Goal: Find specific page/section: Find specific page/section

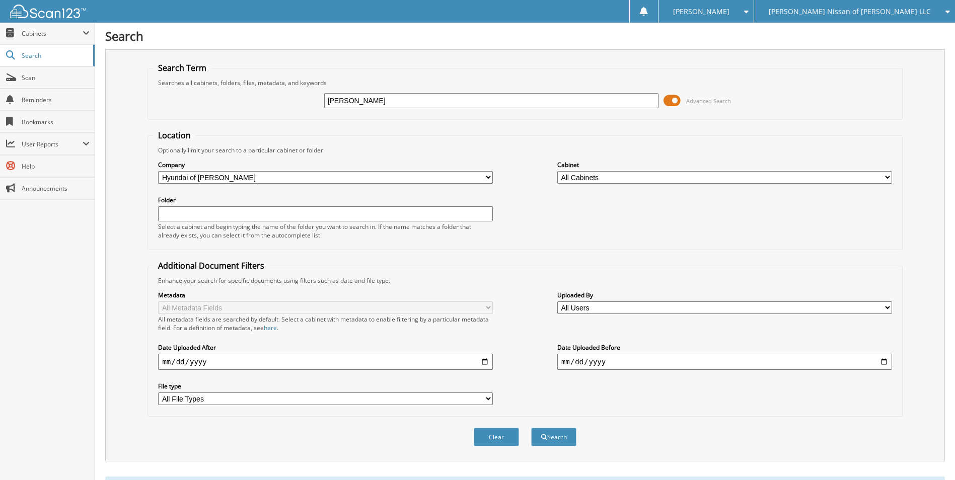
click at [877, 12] on span "[PERSON_NAME] Nissan of [PERSON_NAME] LLC" at bounding box center [849, 12] width 162 height 6
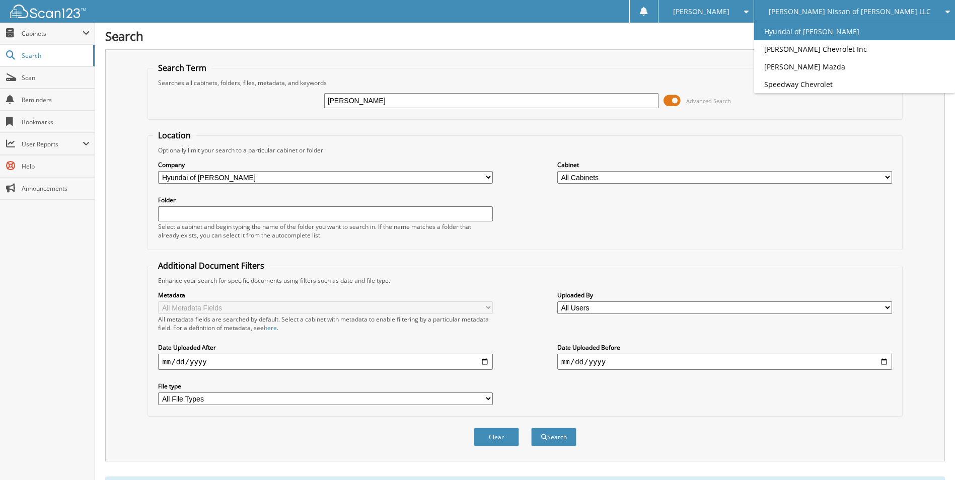
click at [862, 32] on link "Hyundai of [PERSON_NAME]" at bounding box center [854, 32] width 201 height 18
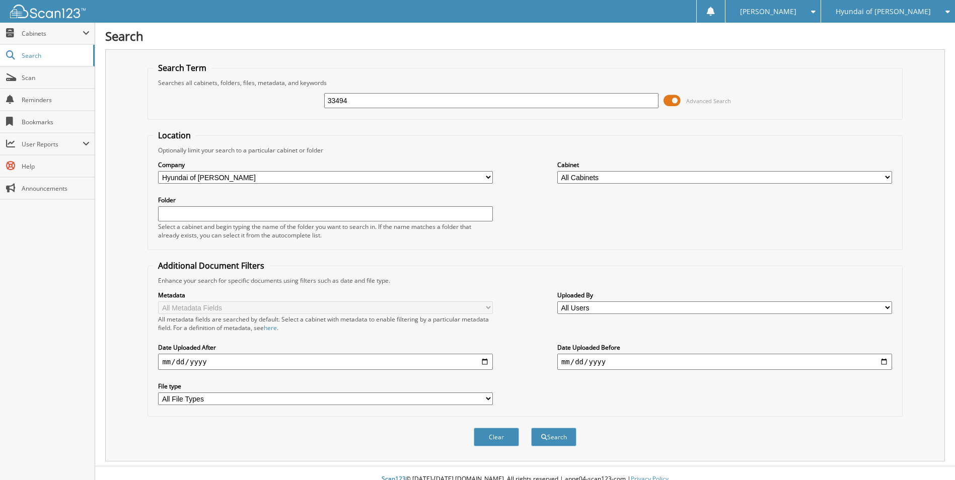
type input "33494"
click at [531, 428] on button "Search" at bounding box center [553, 437] width 45 height 19
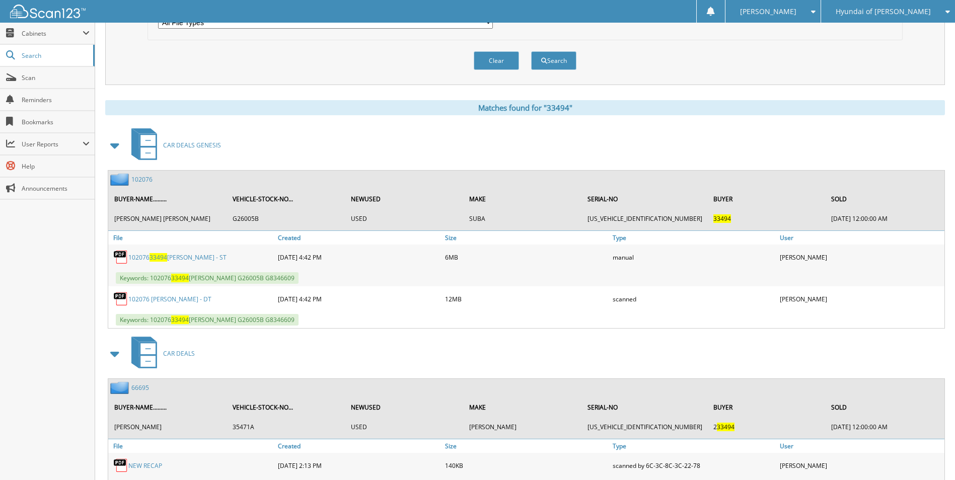
scroll to position [403, 0]
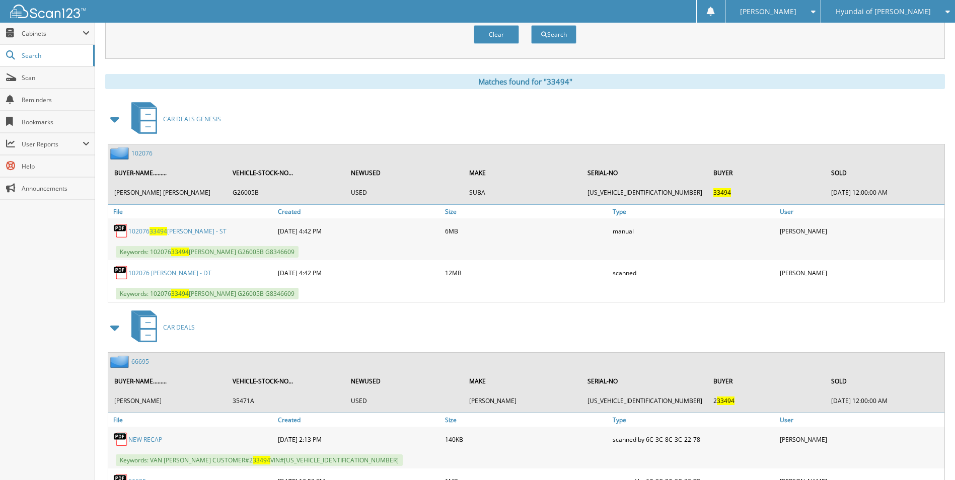
click at [188, 274] on link "102076 [PERSON_NAME] - DT" at bounding box center [169, 273] width 83 height 9
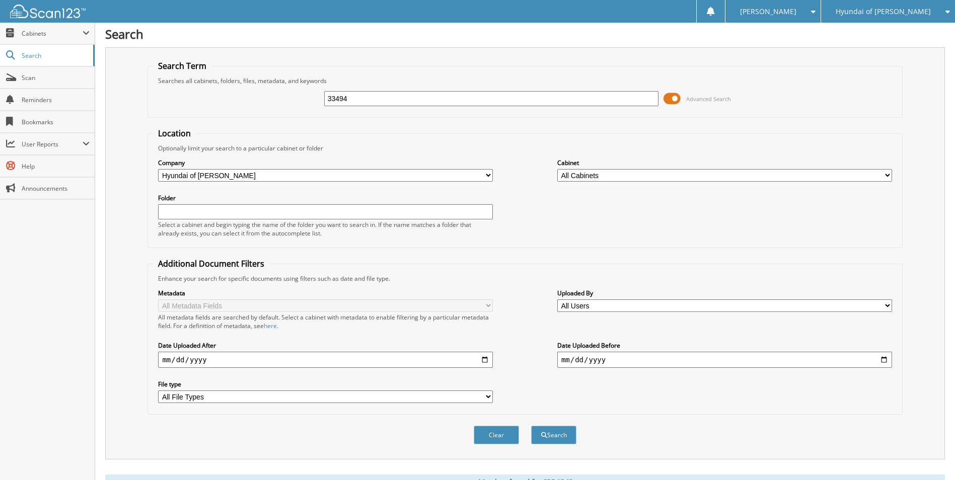
scroll to position [0, 0]
drag, startPoint x: 392, startPoint y: 104, endPoint x: 294, endPoint y: 104, distance: 97.6
click at [294, 104] on div "33494 Advanced Search" at bounding box center [524, 100] width 743 height 27
type input "33517"
click at [531, 428] on button "Search" at bounding box center [553, 437] width 45 height 19
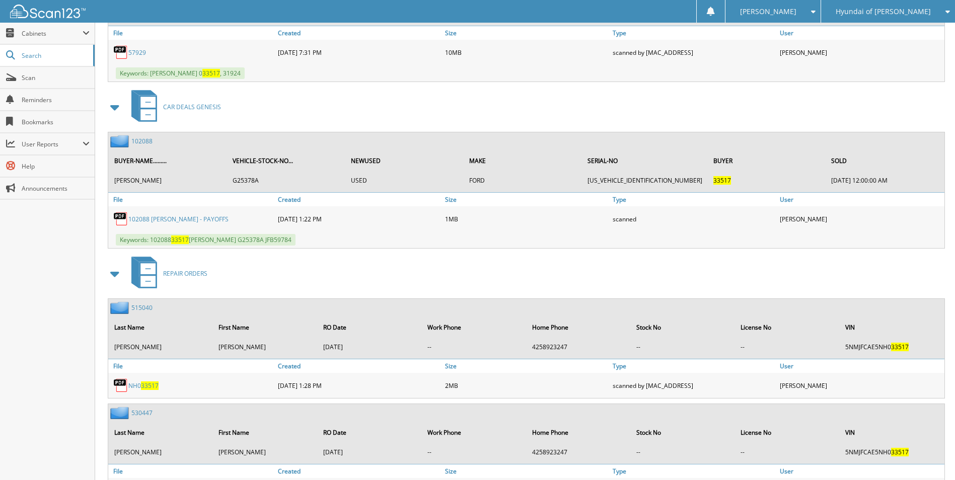
scroll to position [705, 0]
click at [148, 137] on link "102088" at bounding box center [141, 139] width 21 height 9
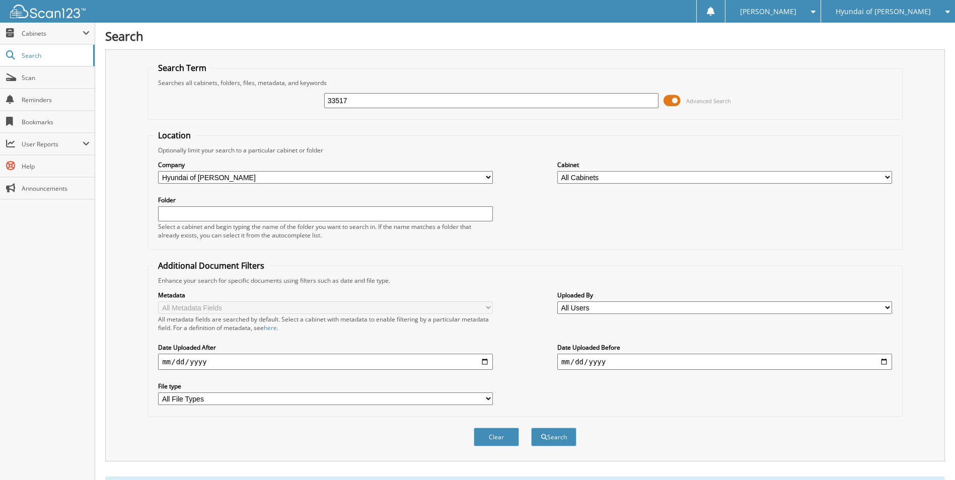
drag, startPoint x: 356, startPoint y: 89, endPoint x: 303, endPoint y: 98, distance: 53.6
click at [304, 98] on div "33517 Advanced Search" at bounding box center [524, 100] width 743 height 27
drag, startPoint x: 355, startPoint y: 99, endPoint x: 294, endPoint y: 101, distance: 60.4
click at [294, 101] on div "33517 Advanced Search" at bounding box center [524, 100] width 743 height 27
click at [355, 102] on input "33517" at bounding box center [491, 100] width 335 height 15
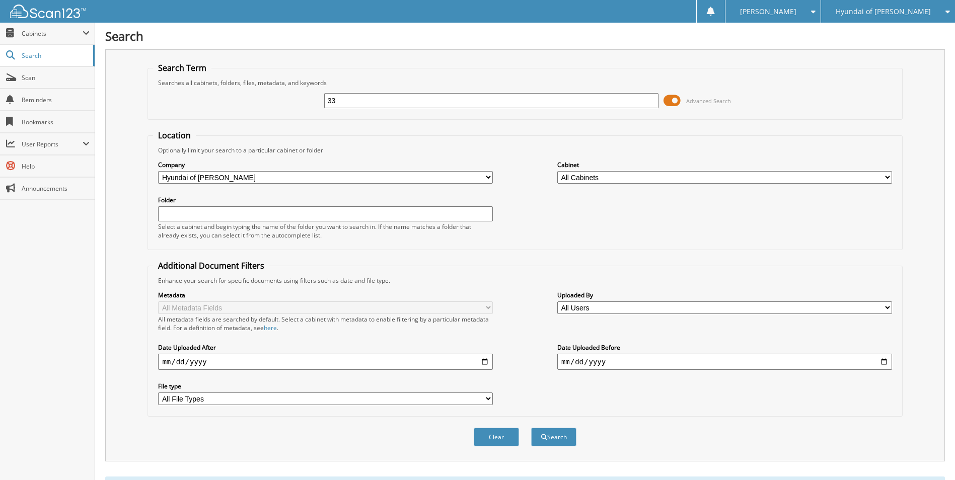
type input "3"
type input "33516"
click at [531, 428] on button "Search" at bounding box center [553, 437] width 45 height 19
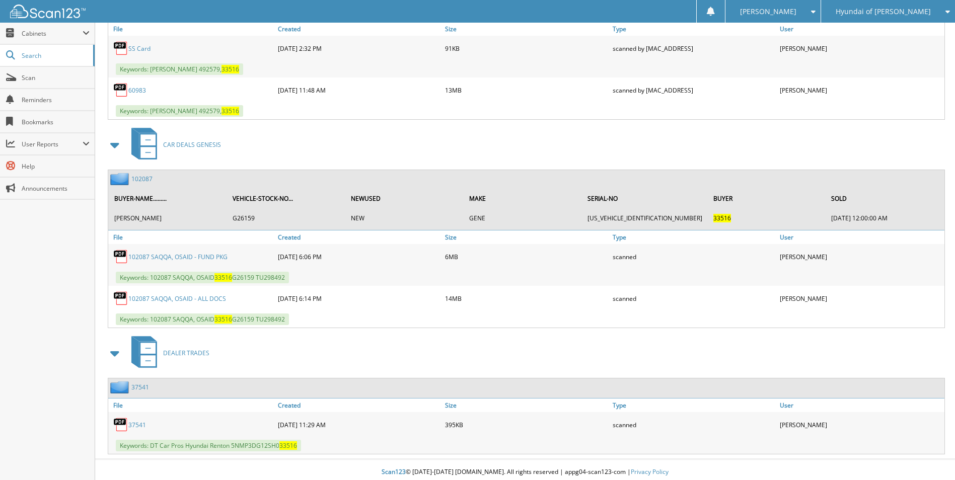
scroll to position [971, 0]
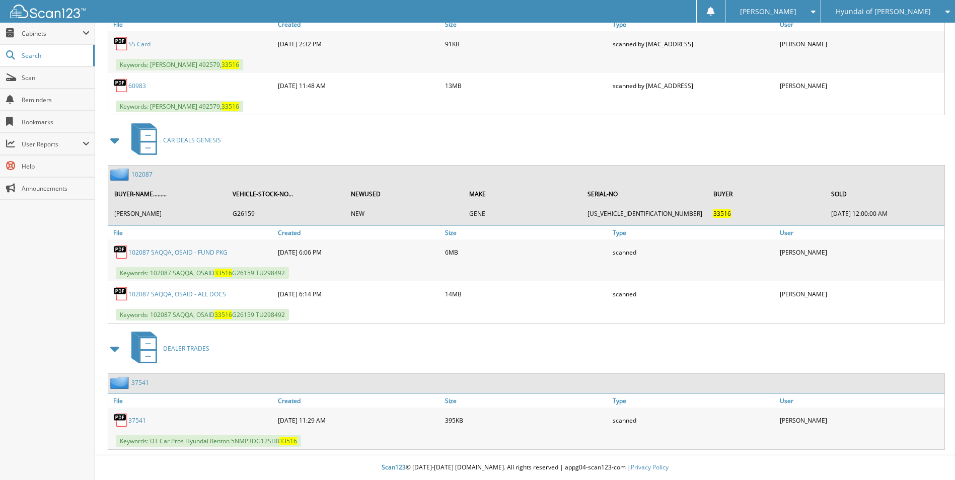
click at [202, 292] on link "102087 SAQQA, OSAID - ALL DOCS" at bounding box center [177, 294] width 98 height 9
